Goal: Find specific page/section: Find specific page/section

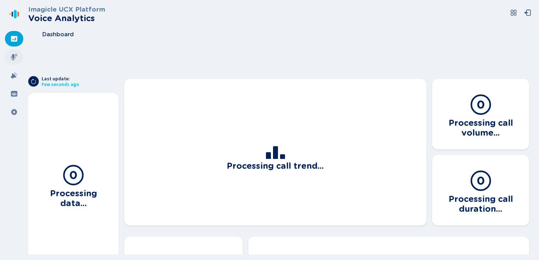
click at [14, 55] on icon at bounding box center [14, 57] width 7 height 7
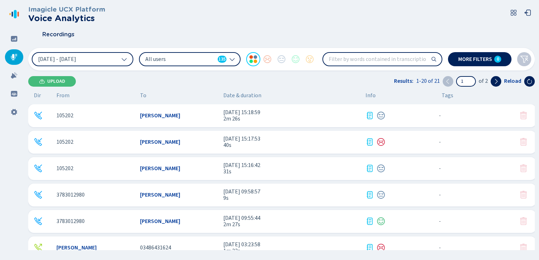
click at [264, 115] on span "6 Oct 2025 - 15:18:59" at bounding box center [291, 112] width 137 height 6
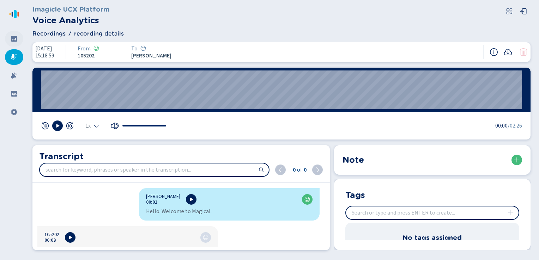
click at [17, 39] on icon at bounding box center [14, 38] width 7 height 7
